Goal: Transaction & Acquisition: Book appointment/travel/reservation

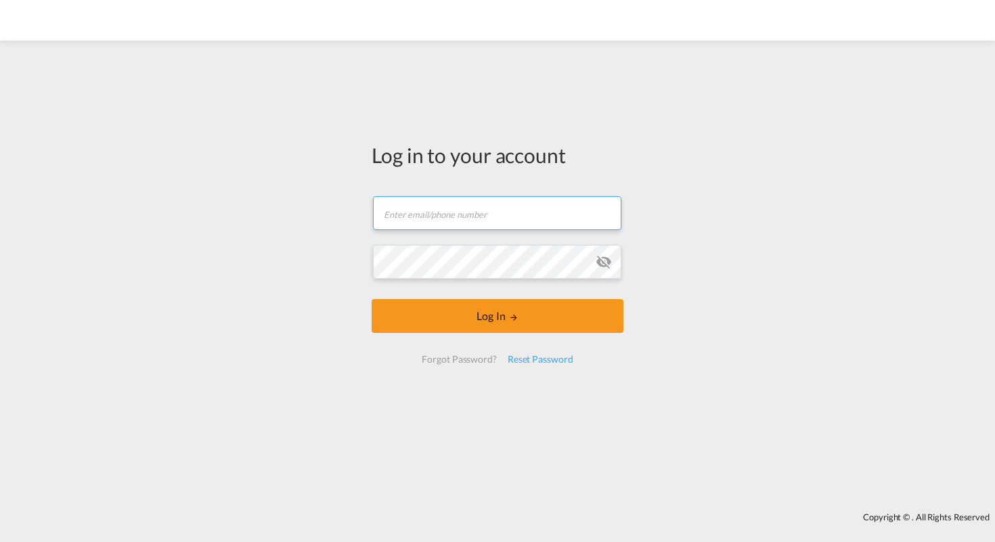
click at [499, 212] on input "text" at bounding box center [497, 213] width 248 height 34
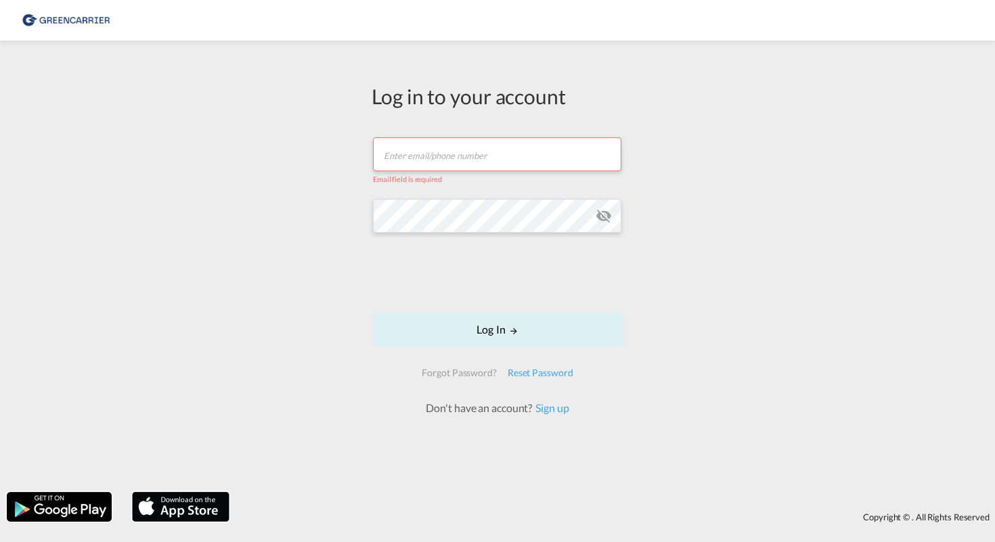
click at [496, 162] on input "text" at bounding box center [497, 154] width 248 height 34
type input "dh@holship.com"
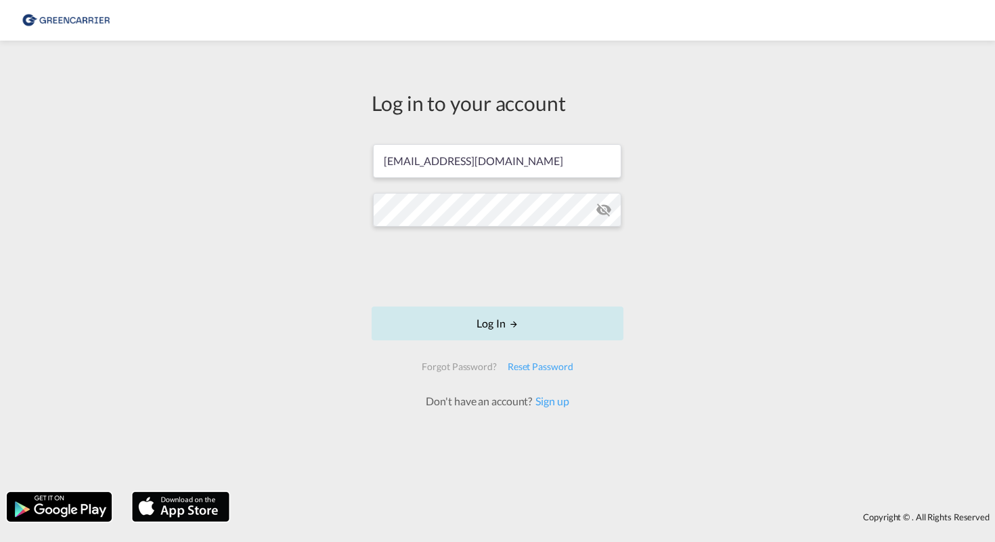
click at [485, 328] on button "Log In" at bounding box center [497, 323] width 252 height 34
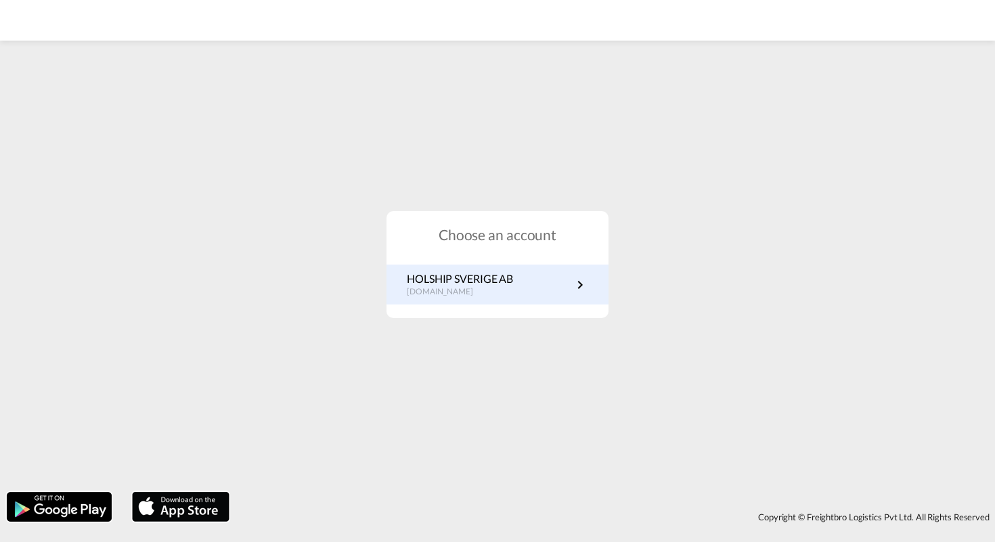
click at [464, 282] on p "HOLSHIP SVERIGE AB" at bounding box center [460, 278] width 106 height 15
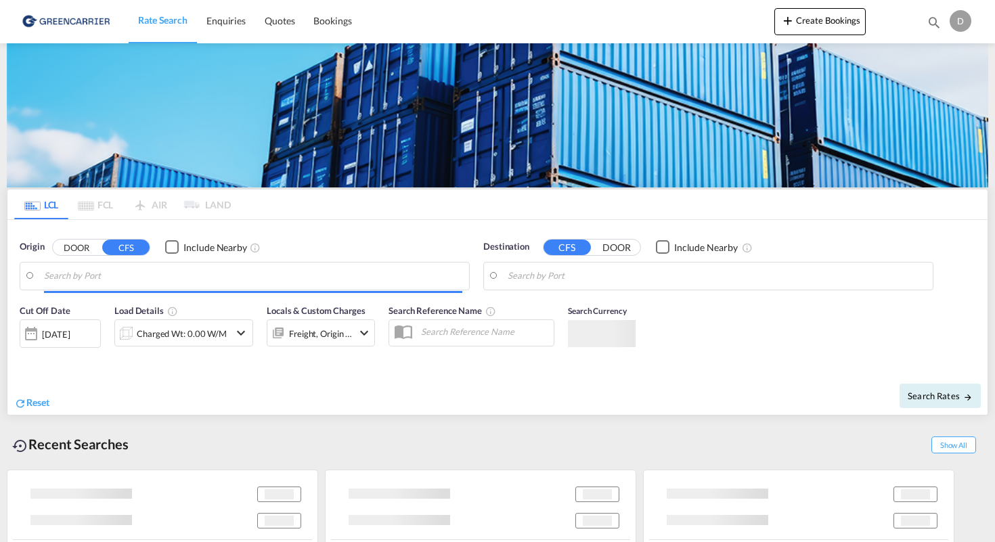
type input "[GEOGRAPHIC_DATA], SH, CNSHA"
type input "[GEOGRAPHIC_DATA] ([GEOGRAPHIC_DATA]), [GEOGRAPHIC_DATA]"
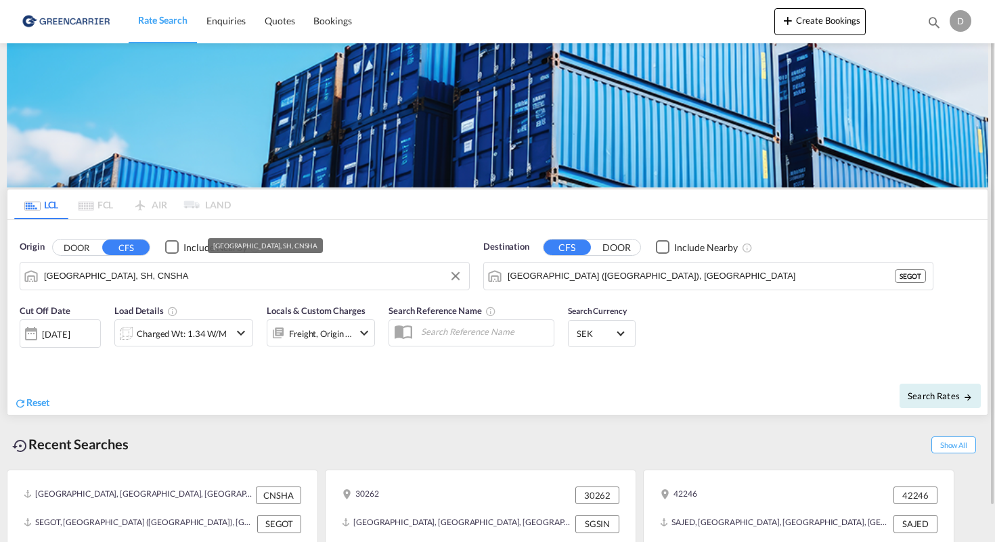
click at [290, 285] on md-autocomplete-wrap "[GEOGRAPHIC_DATA], SH, CNSHA" at bounding box center [253, 279] width 418 height 27
click at [85, 252] on button "DOOR" at bounding box center [76, 247] width 47 height 16
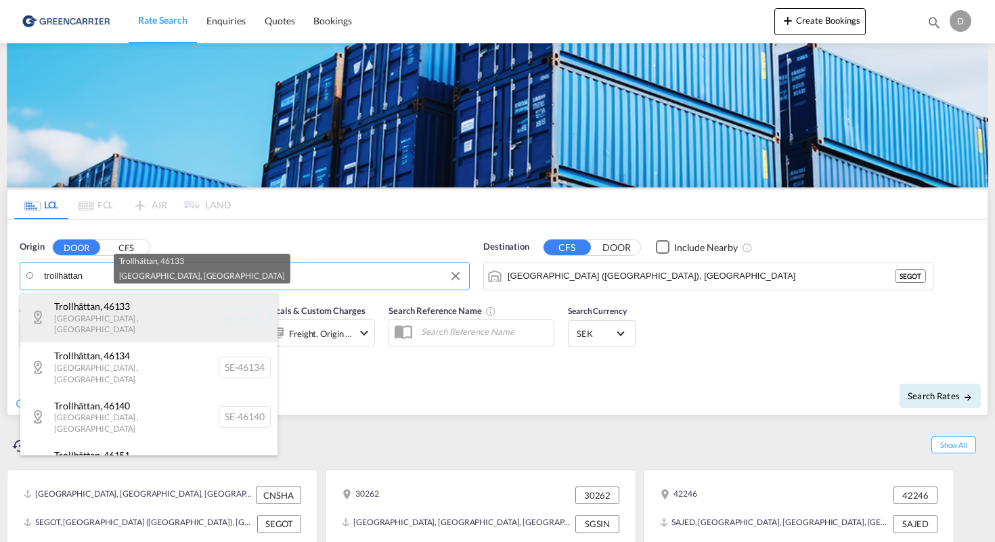
click at [143, 317] on div "[GEOGRAPHIC_DATA] , 46133 [GEOGRAPHIC_DATA] , [GEOGRAPHIC_DATA] SE-46133" at bounding box center [148, 317] width 257 height 49
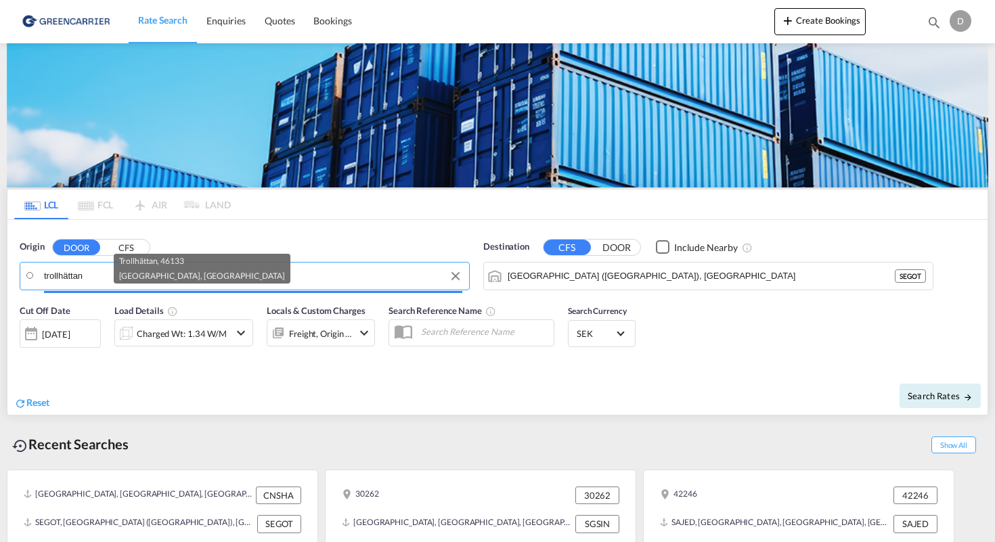
type input "SE-46133, [GEOGRAPHIC_DATA], [GEOGRAPHIC_DATA]"
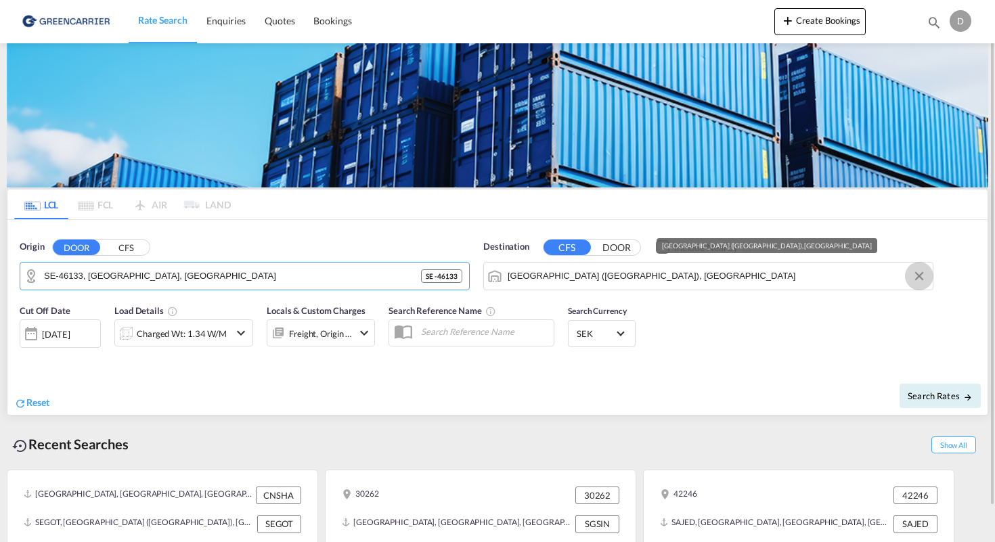
click at [913, 279] on button "Clear Input" at bounding box center [919, 276] width 20 height 20
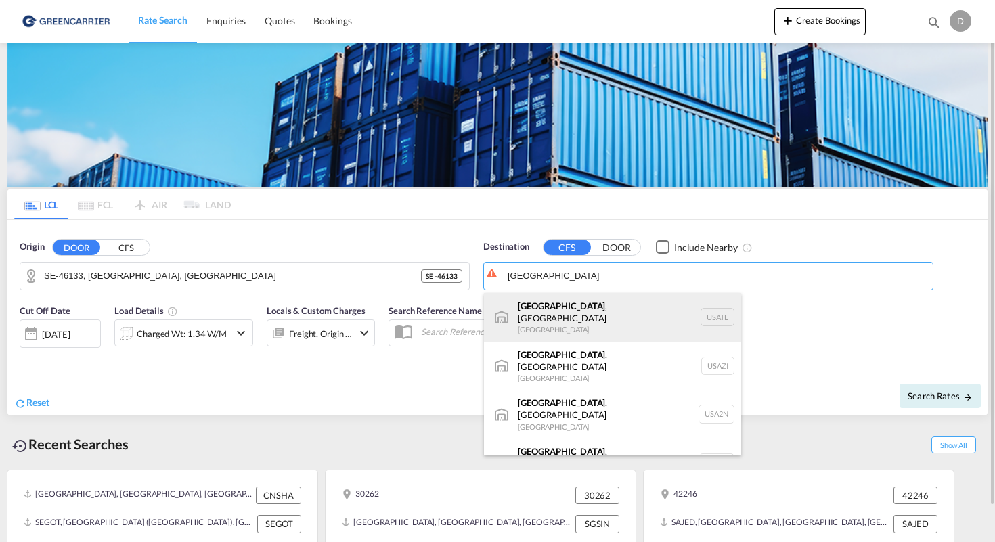
click at [714, 312] on div "[GEOGRAPHIC_DATA] , [GEOGRAPHIC_DATA] [GEOGRAPHIC_DATA] [GEOGRAPHIC_DATA]" at bounding box center [612, 317] width 257 height 49
type input "[GEOGRAPHIC_DATA], [GEOGRAPHIC_DATA], [GEOGRAPHIC_DATA]"
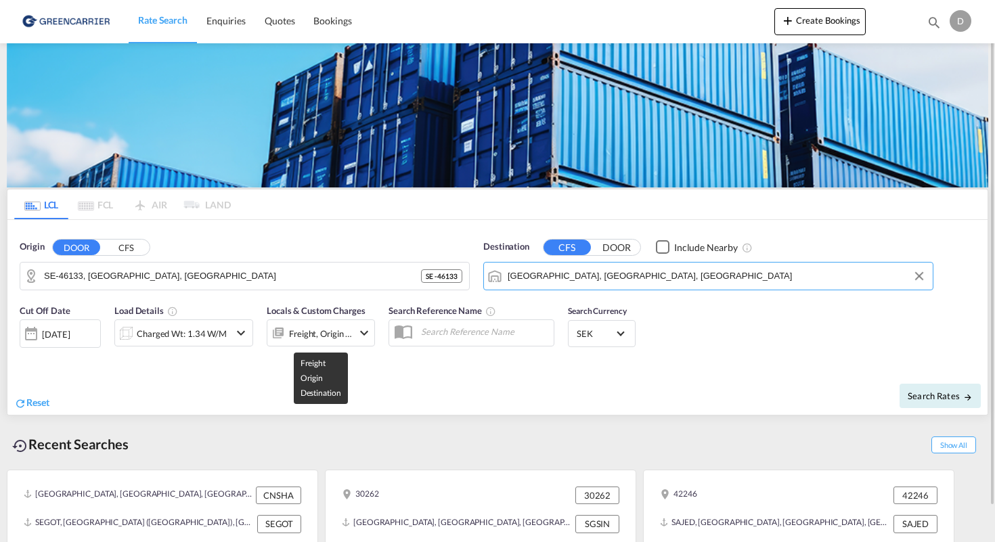
scroll to position [38, 0]
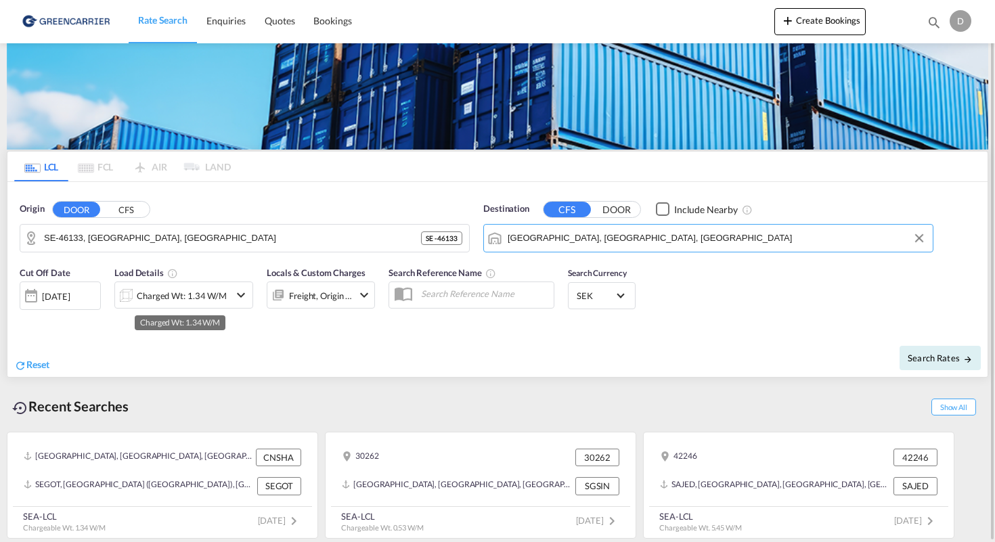
click at [172, 297] on div "Charged Wt: 1.34 W/M" at bounding box center [182, 295] width 90 height 19
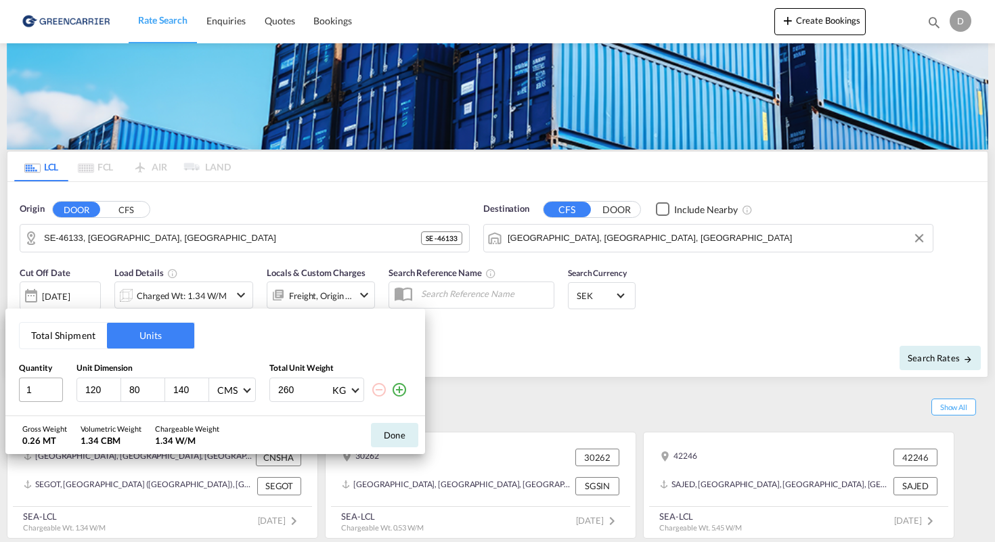
drag, startPoint x: 102, startPoint y: 392, endPoint x: 45, endPoint y: 392, distance: 57.5
click at [45, 392] on div "1 120 80 140 CMS CMS Inches 260 KG KG LB" at bounding box center [215, 390] width 392 height 24
type input "160"
drag, startPoint x: 37, startPoint y: 397, endPoint x: 4, endPoint y: 397, distance: 33.2
click at [4, 397] on div "Total Shipment Units Quantity Unit Dimension Total Unit Weight 1 120 80 160 CMS…" at bounding box center [497, 271] width 995 height 542
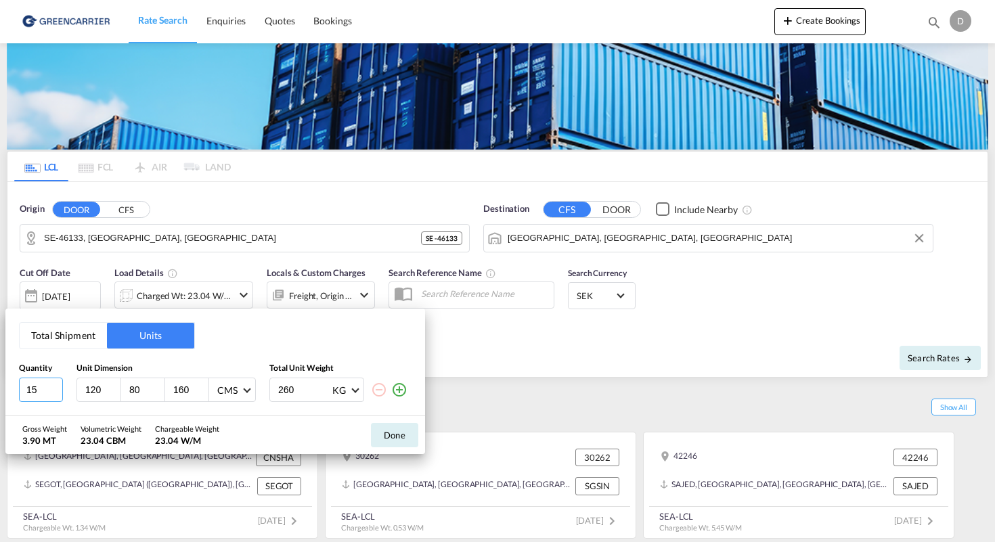
type input "1"
type input "5"
click at [394, 391] on md-icon "icon-plus-circle-outline" at bounding box center [399, 390] width 16 height 16
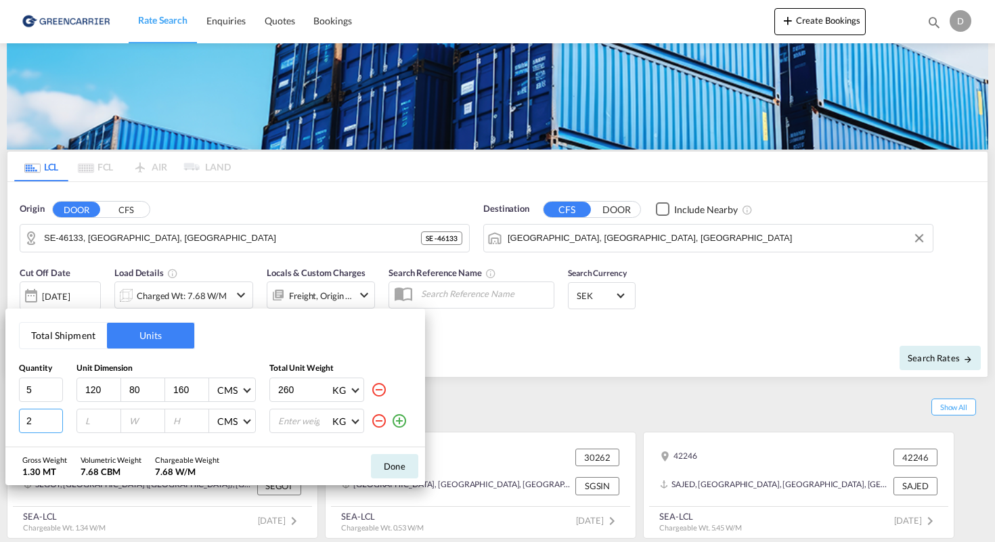
drag, startPoint x: 51, startPoint y: 415, endPoint x: 9, endPoint y: 415, distance: 41.9
click at [19, 415] on input "2" at bounding box center [41, 421] width 44 height 24
click at [53, 418] on input "3" at bounding box center [41, 421] width 44 height 24
click at [53, 418] on input "4" at bounding box center [41, 421] width 44 height 24
click at [46, 414] on input "4" at bounding box center [41, 421] width 44 height 24
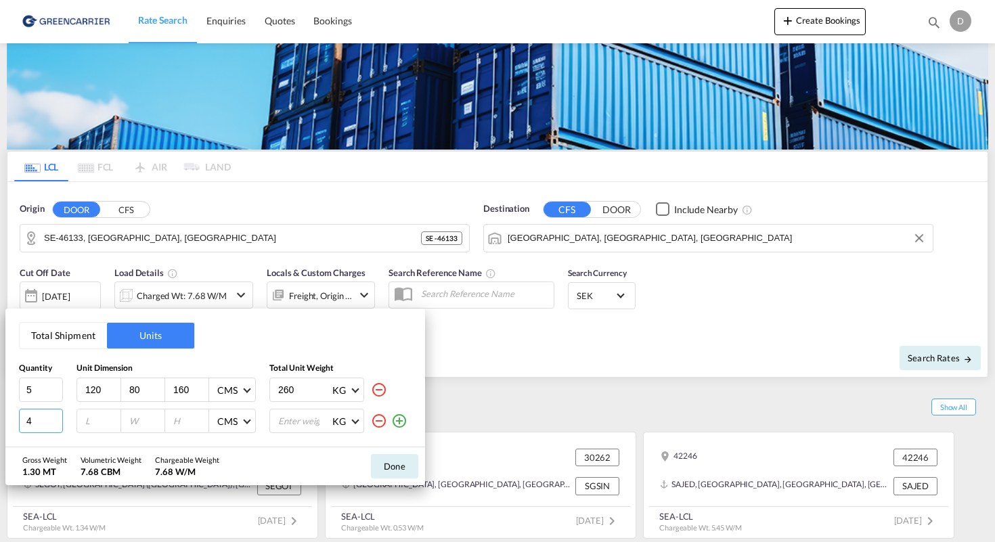
click at [53, 414] on input "4" at bounding box center [41, 421] width 44 height 24
click at [54, 414] on input "4" at bounding box center [41, 421] width 44 height 24
click at [57, 417] on input "5" at bounding box center [41, 421] width 44 height 24
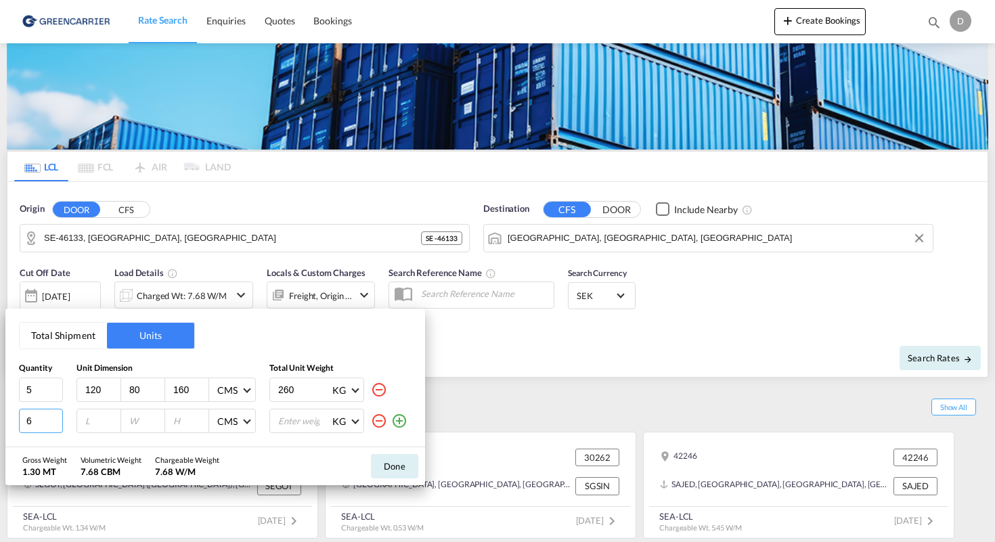
type input "6"
click at [57, 417] on input "6" at bounding box center [41, 421] width 44 height 24
click at [100, 421] on input "number" at bounding box center [102, 421] width 37 height 12
type input "120"
type input "80"
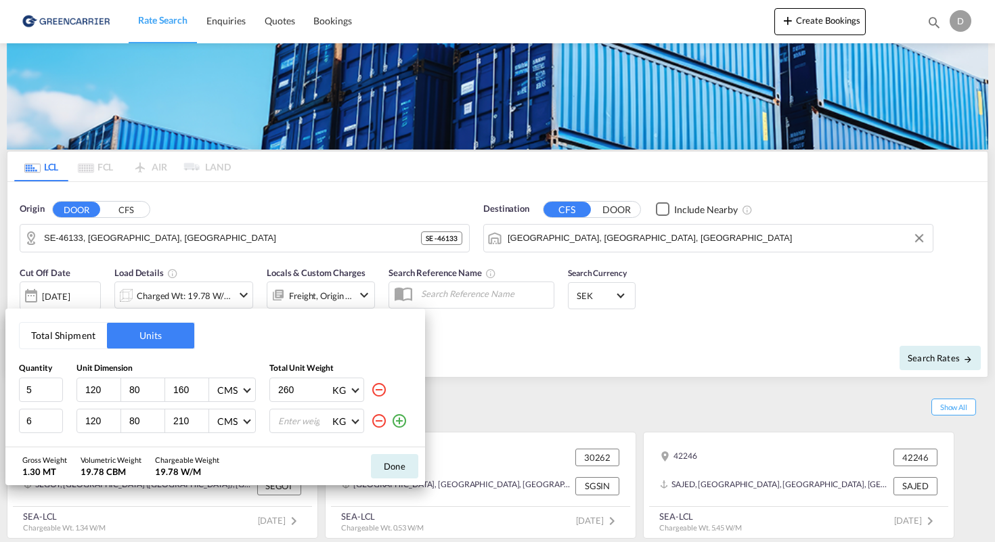
type input "210"
click at [304, 423] on input "number" at bounding box center [304, 420] width 54 height 23
type input "150"
click at [305, 389] on input "260" at bounding box center [304, 389] width 54 height 23
type input "2"
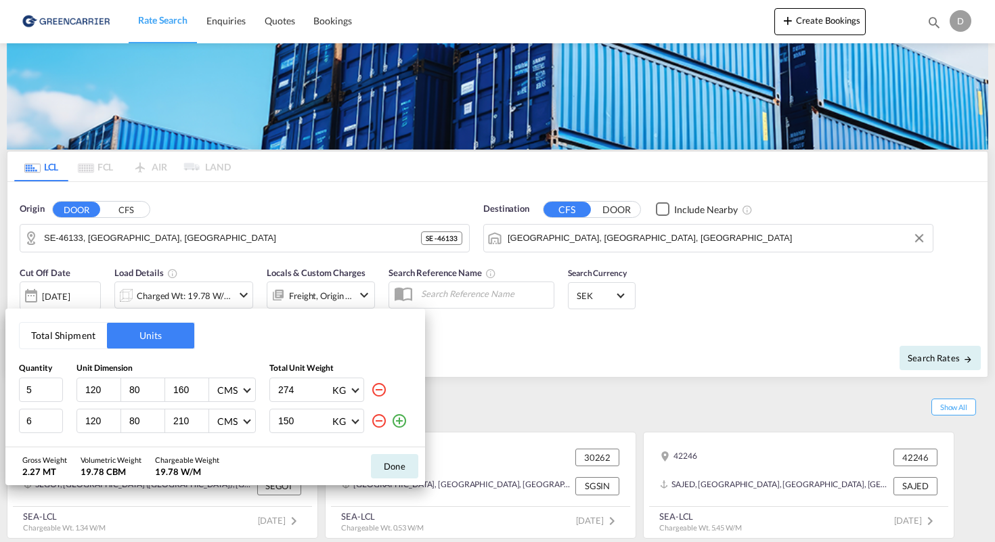
type input "274"
click at [403, 463] on button "Done" at bounding box center [394, 466] width 47 height 24
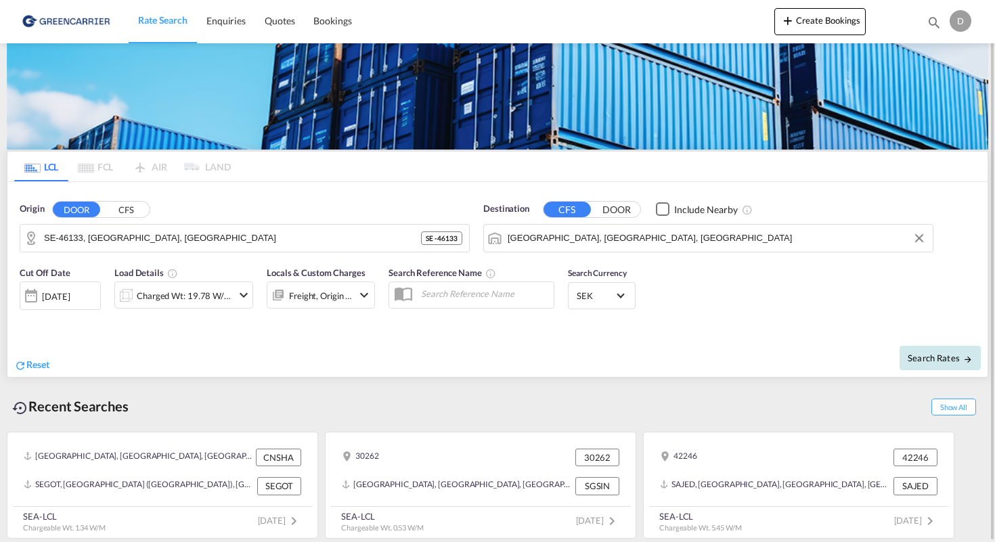
click at [930, 359] on span "Search Rates" at bounding box center [939, 357] width 65 height 11
type input "46133 to USATL / [DATE]"
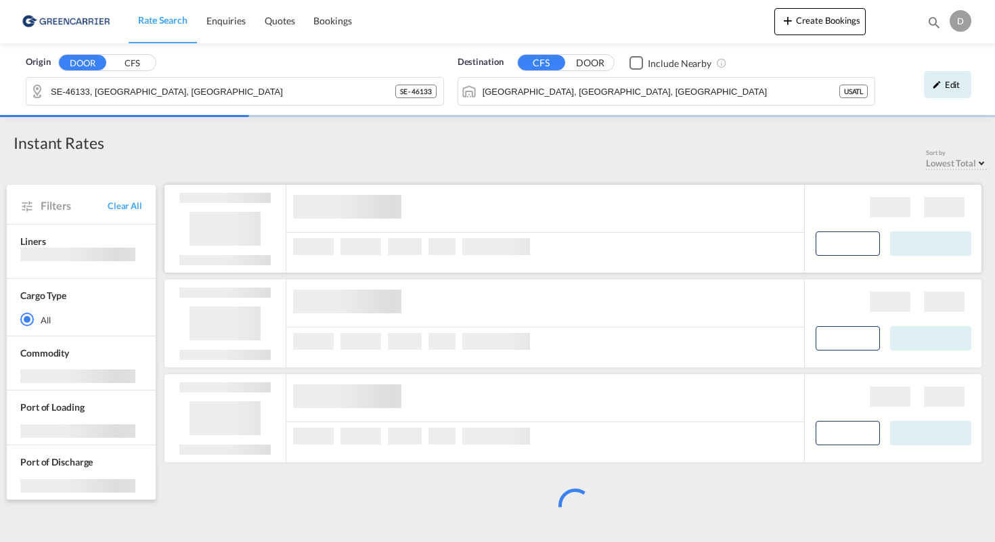
click at [526, 249] on div at bounding box center [496, 246] width 68 height 17
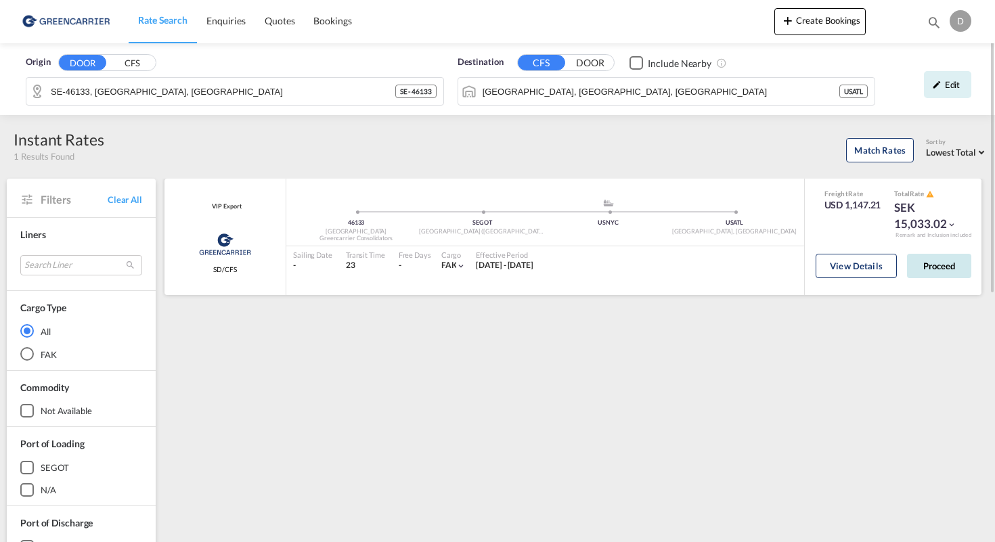
click at [959, 265] on button "Proceed" at bounding box center [939, 266] width 64 height 24
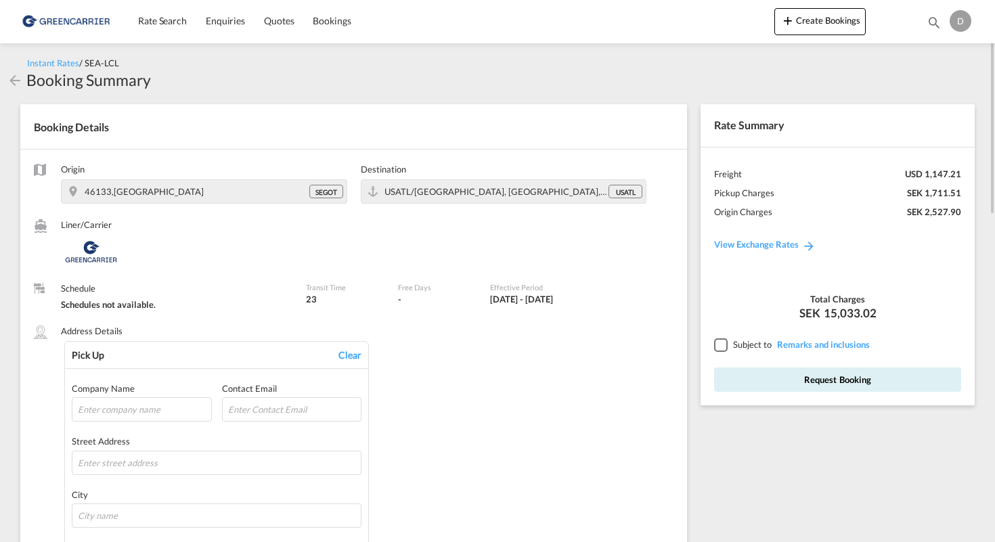
click at [723, 344] on div at bounding box center [720, 344] width 12 height 12
click at [768, 248] on link "View Exchange Rates" at bounding box center [764, 244] width 129 height 38
click at [719, 347] on div at bounding box center [720, 344] width 12 height 12
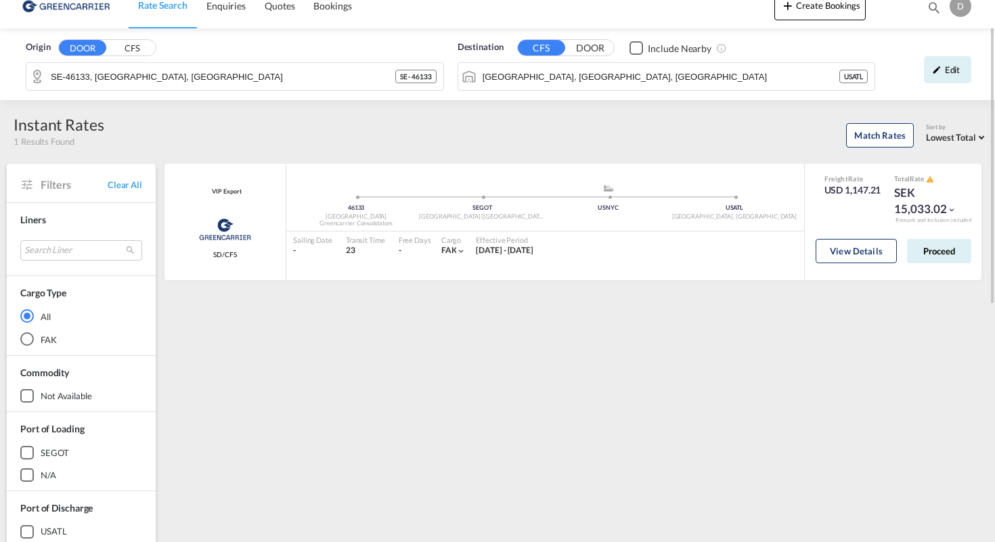
scroll to position [20, 0]
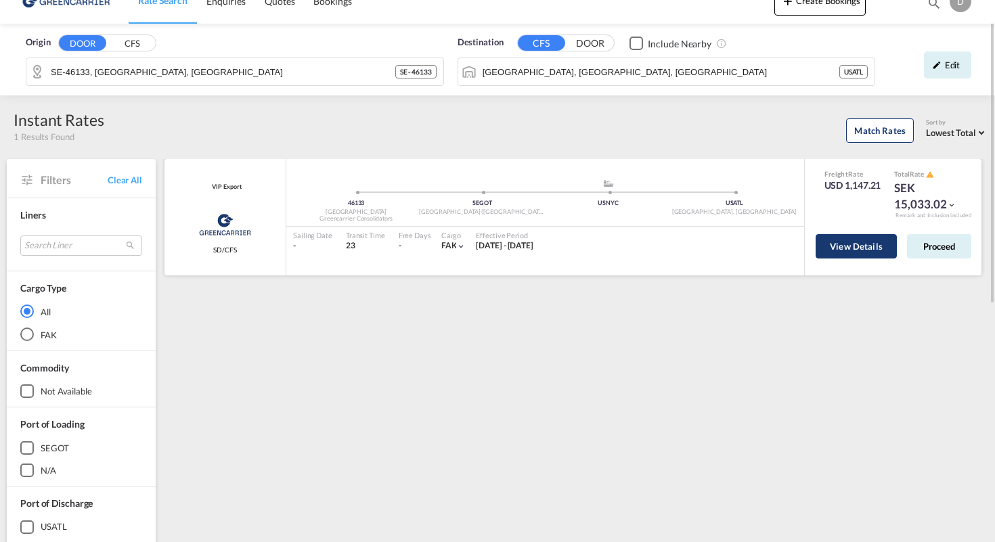
click at [838, 241] on button "View Details" at bounding box center [855, 246] width 81 height 24
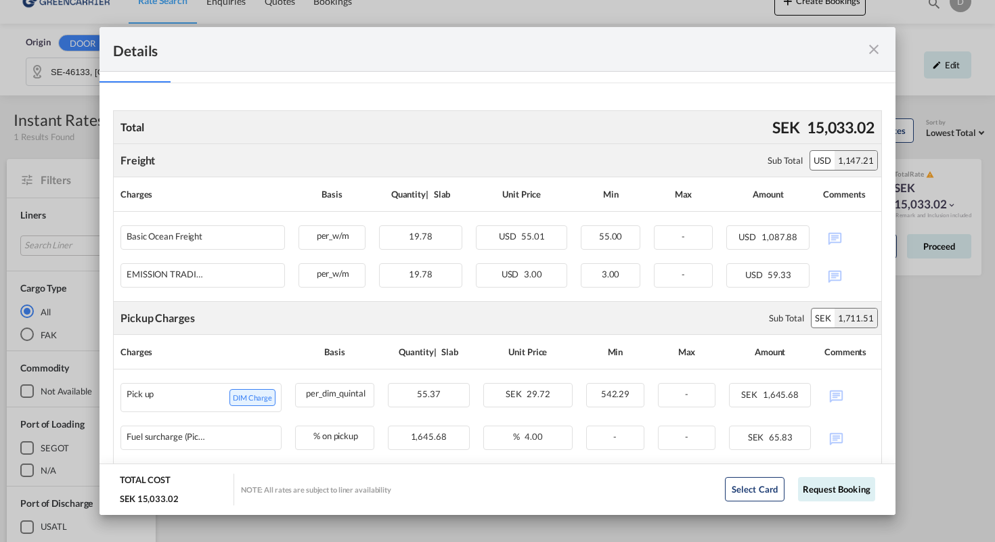
scroll to position [256, 0]
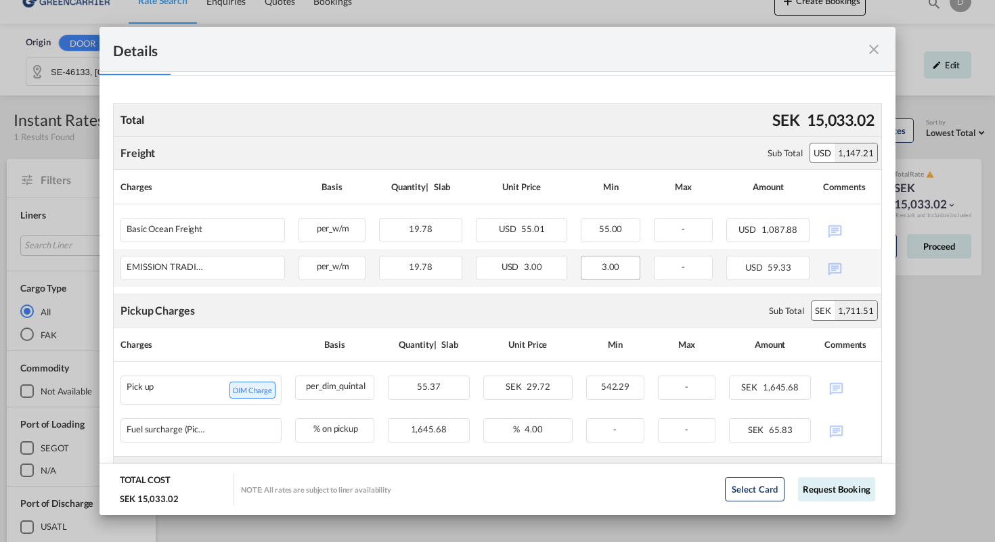
click at [612, 260] on div "3.00" at bounding box center [609, 268] width 59 height 24
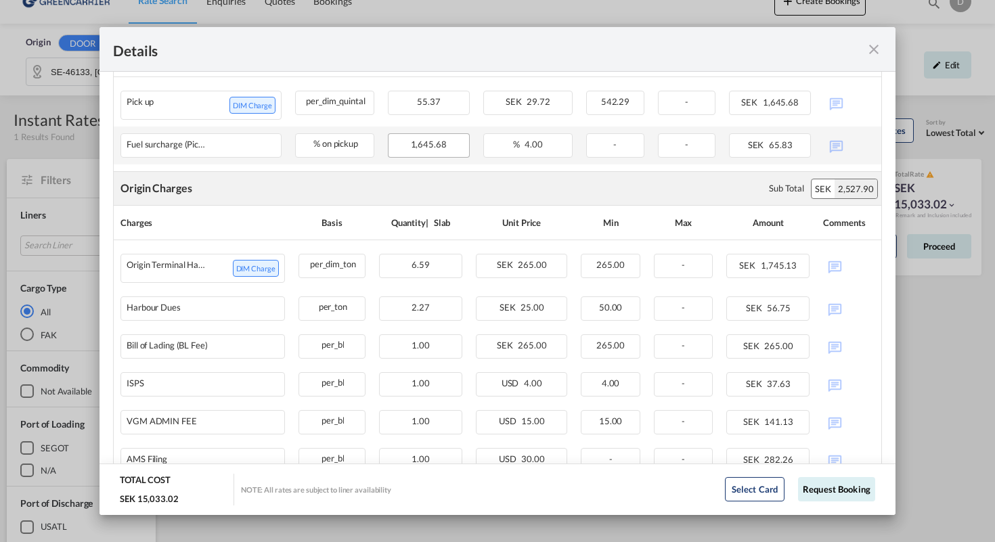
scroll to position [588, 0]
